Goal: Transaction & Acquisition: Purchase product/service

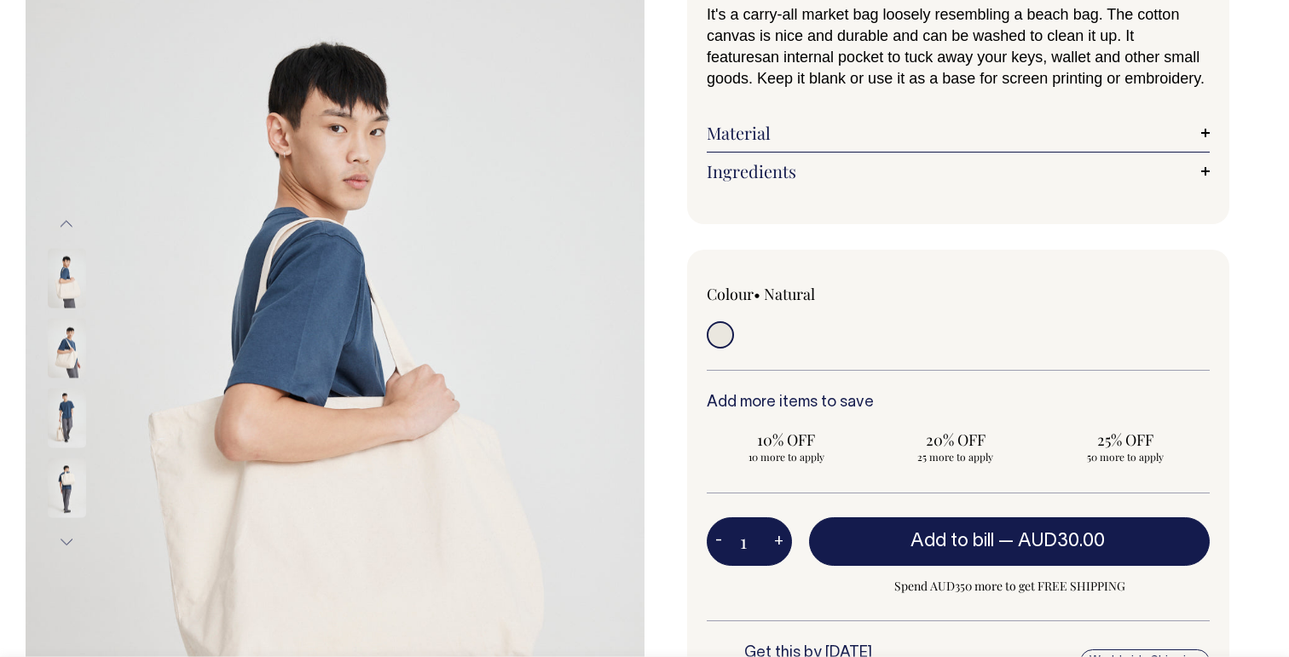
scroll to position [170, 0]
click at [54, 349] on img at bounding box center [67, 348] width 38 height 60
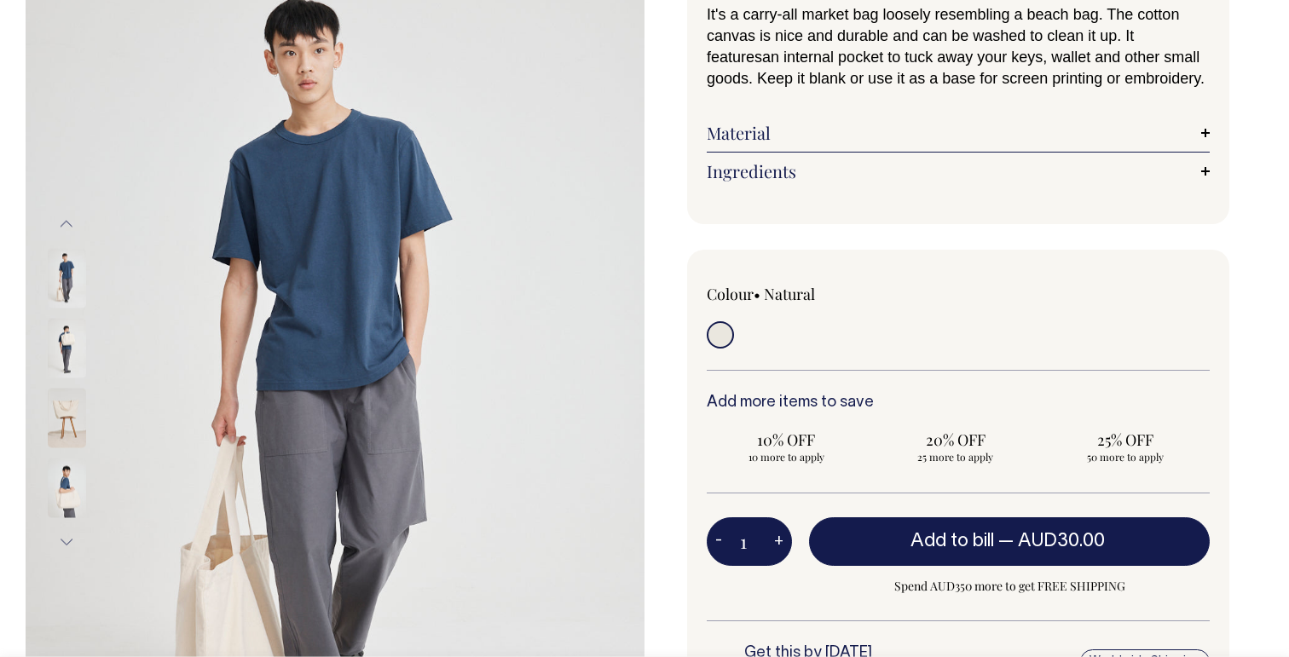
click at [56, 413] on img at bounding box center [67, 418] width 38 height 60
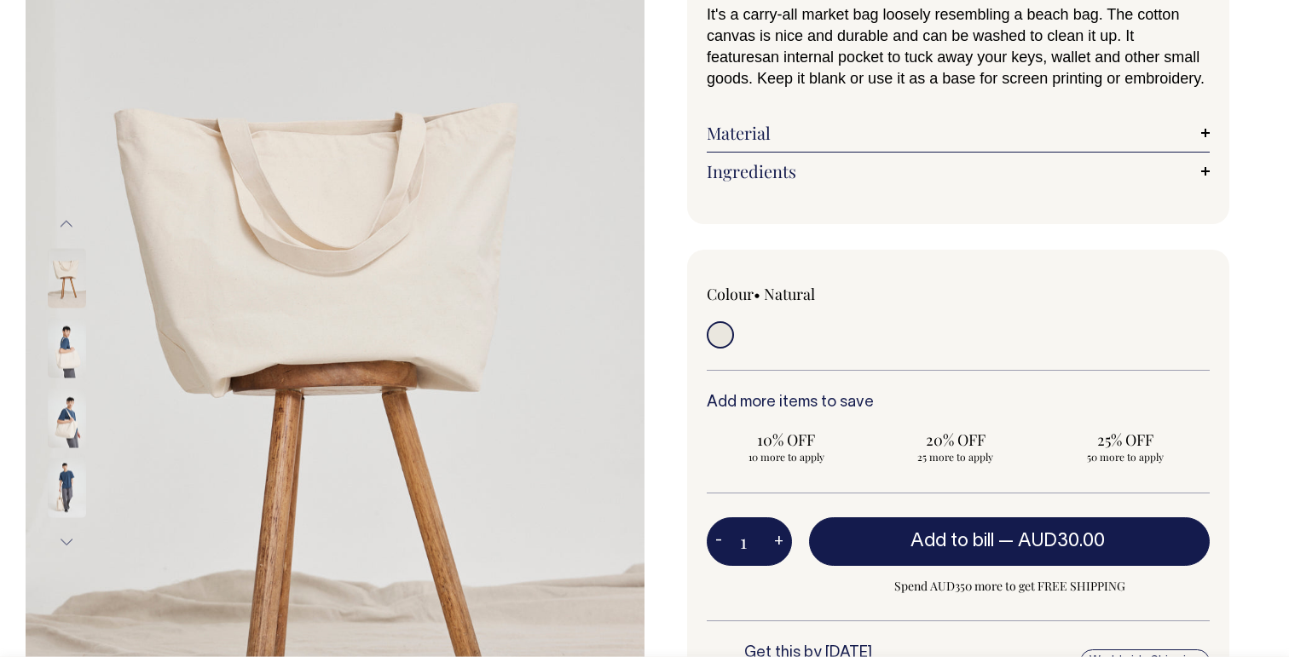
click at [71, 355] on img at bounding box center [67, 348] width 38 height 60
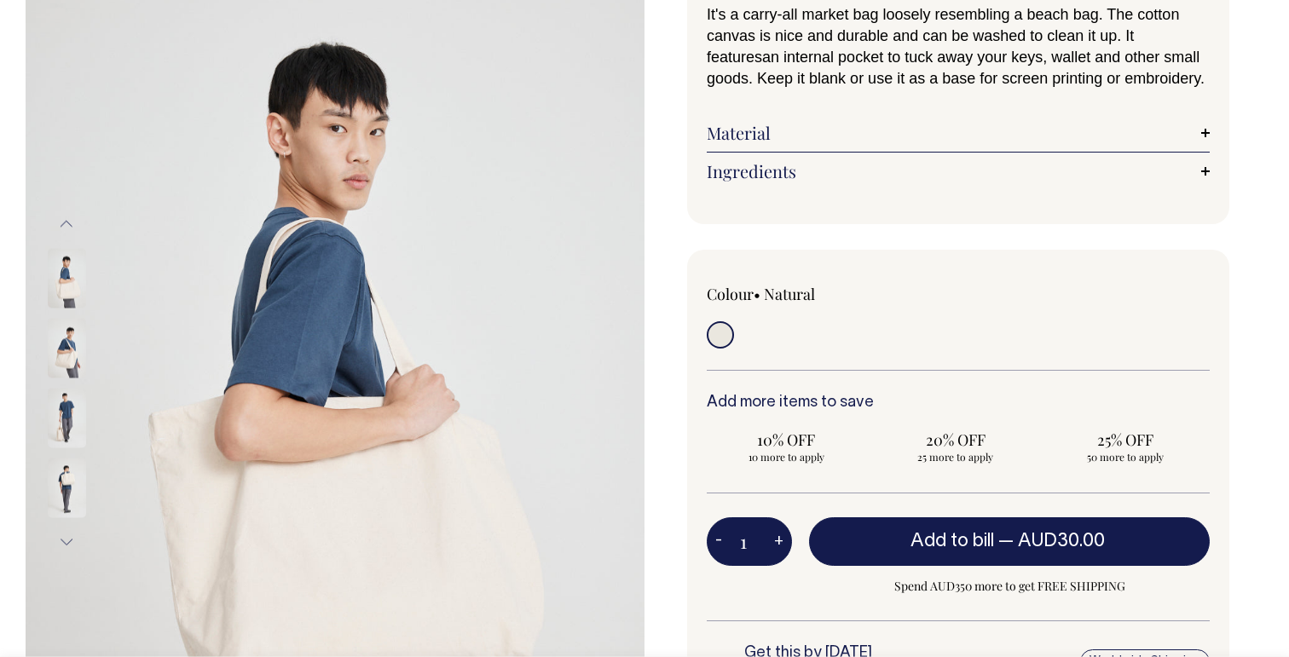
click at [66, 427] on img at bounding box center [67, 418] width 38 height 60
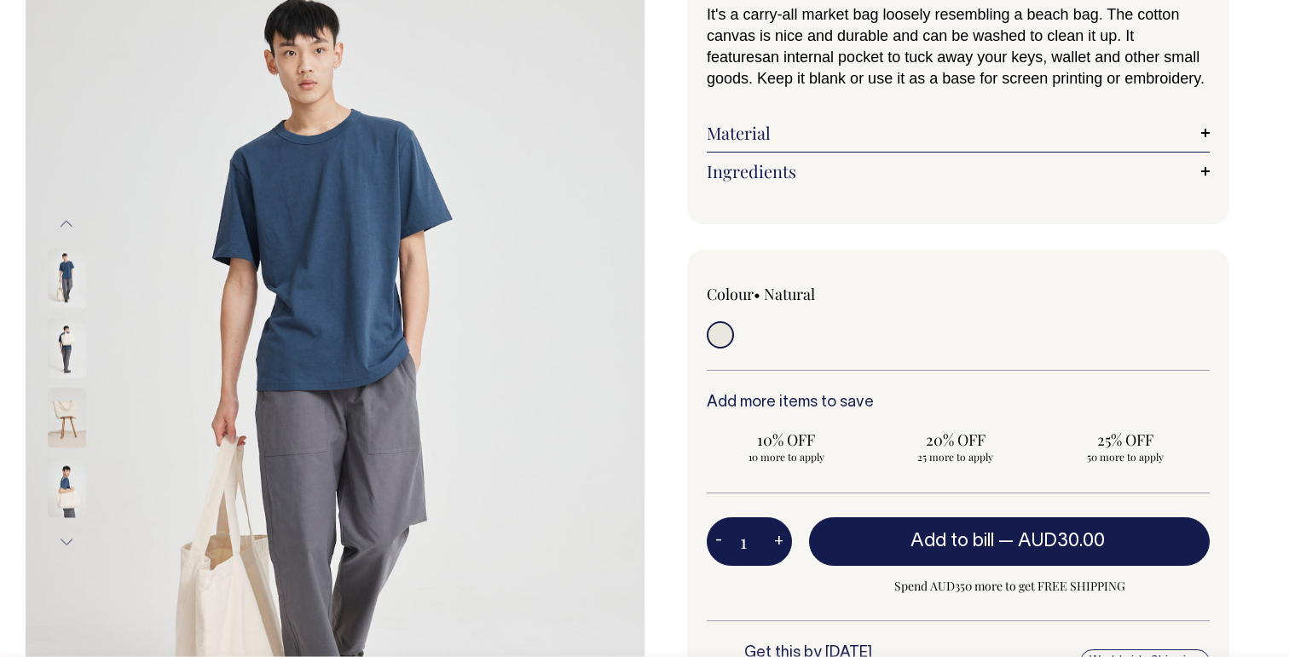
click at [69, 236] on button "Previous" at bounding box center [67, 224] width 26 height 38
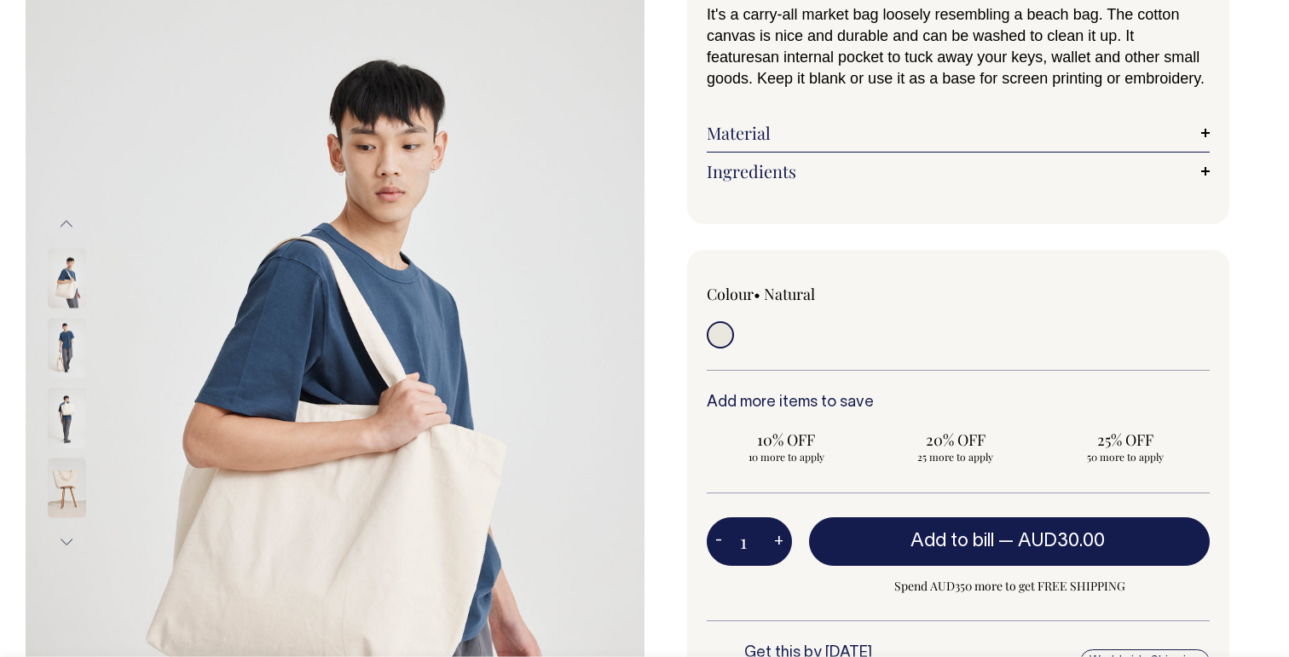
click at [69, 236] on button "Previous" at bounding box center [67, 224] width 26 height 38
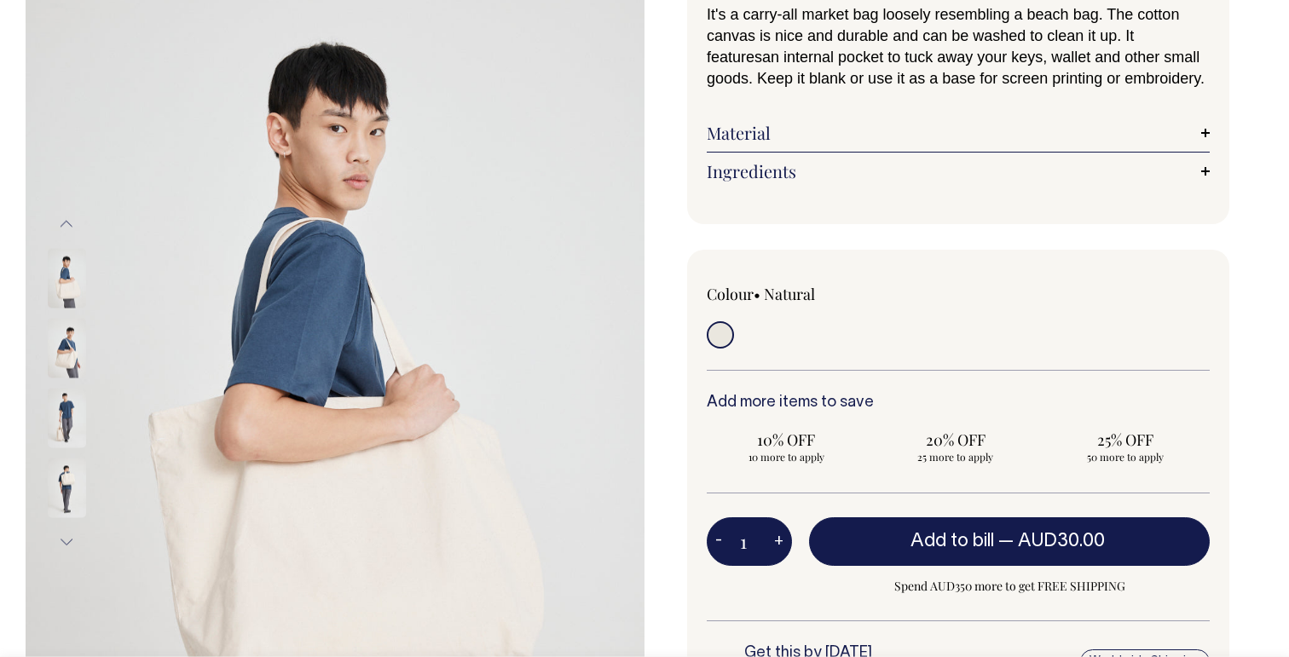
click at [69, 236] on button "Previous" at bounding box center [67, 224] width 26 height 38
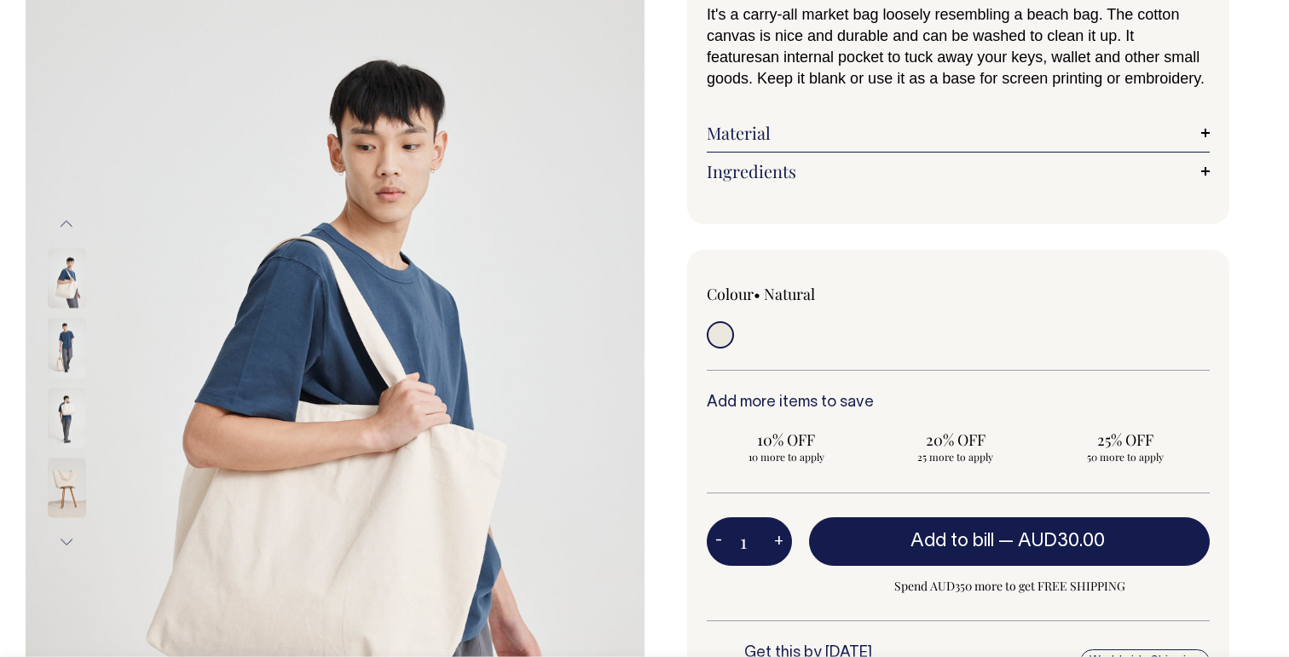
click at [66, 549] on button "Next" at bounding box center [67, 542] width 26 height 38
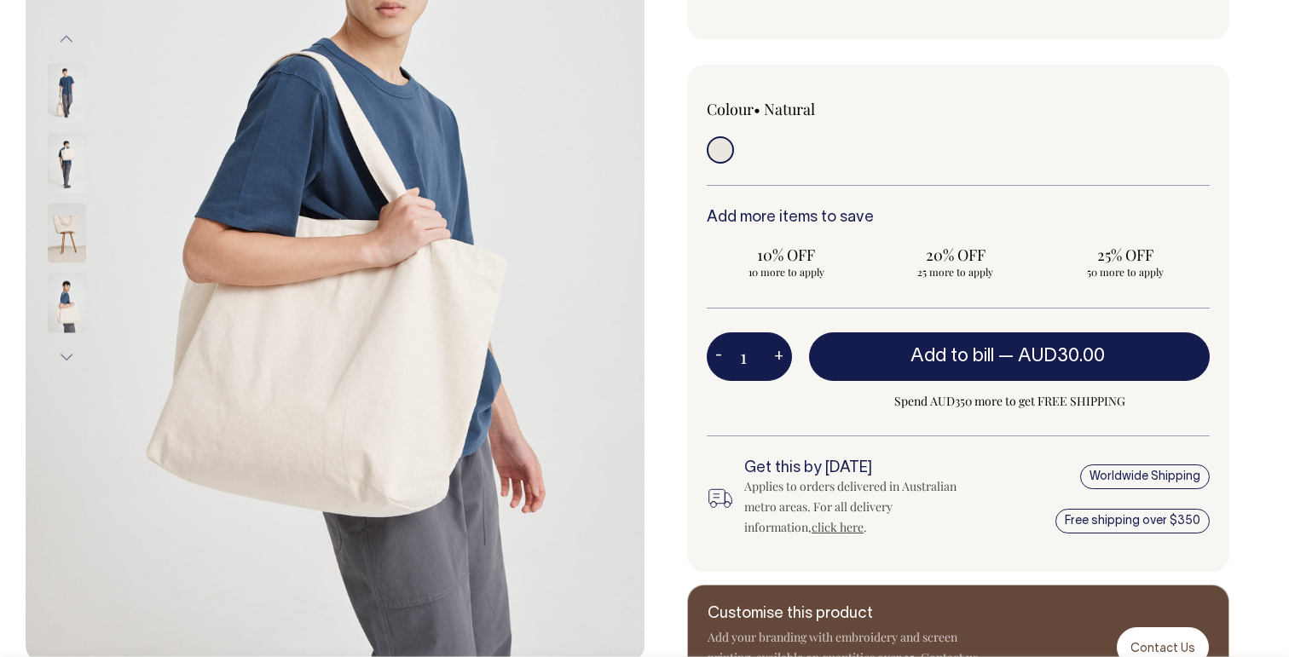
scroll to position [356, 0]
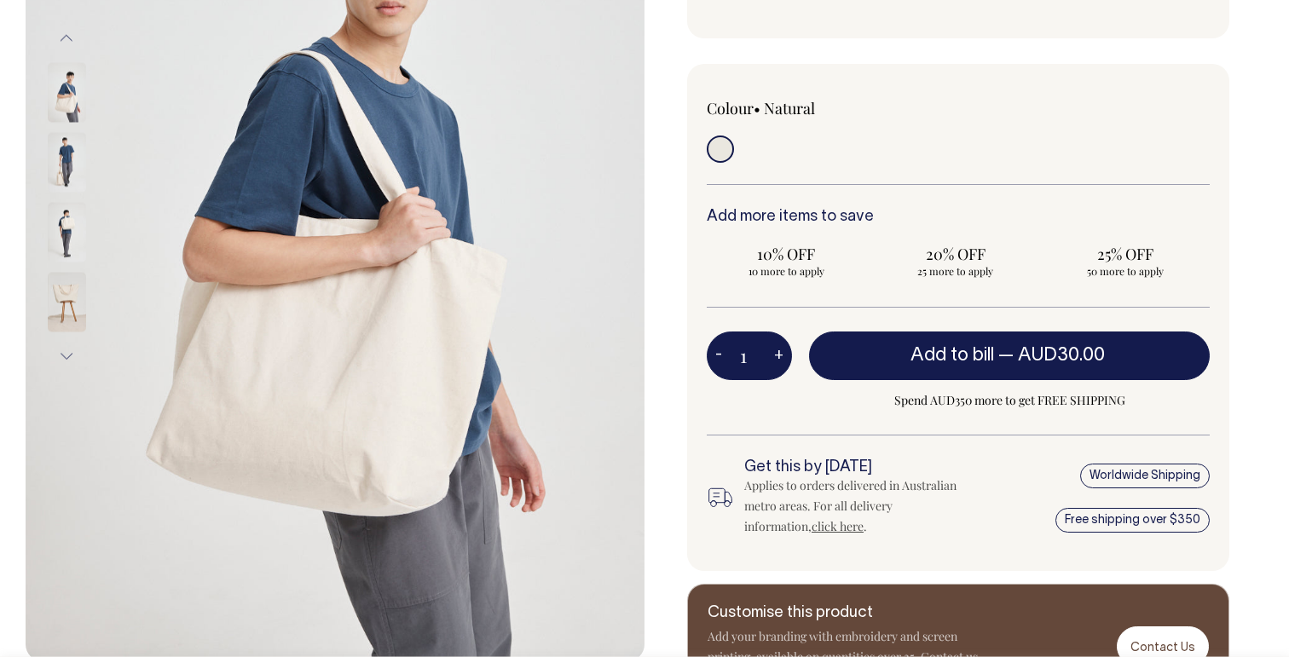
click at [72, 30] on button "Previous" at bounding box center [67, 39] width 26 height 38
